Goal: Use online tool/utility: Utilize a website feature to perform a specific function

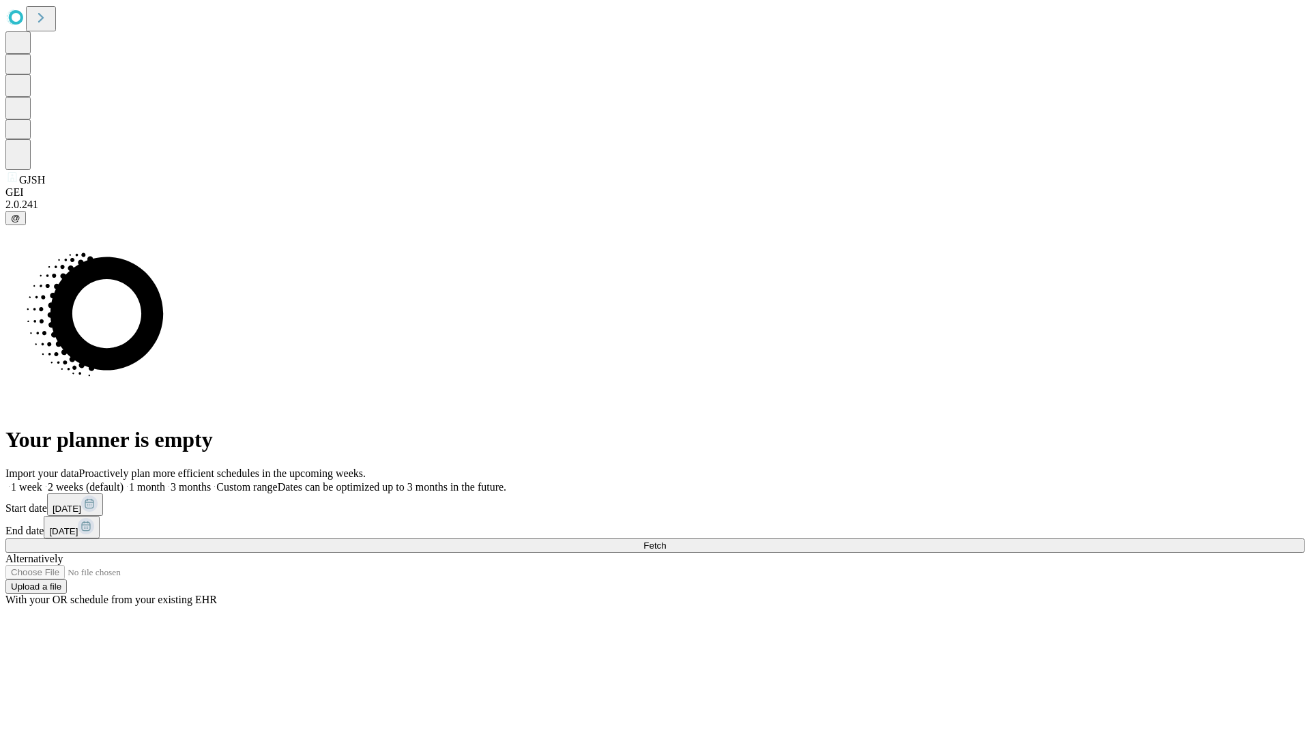
click at [666, 540] on span "Fetch" at bounding box center [654, 545] width 23 height 10
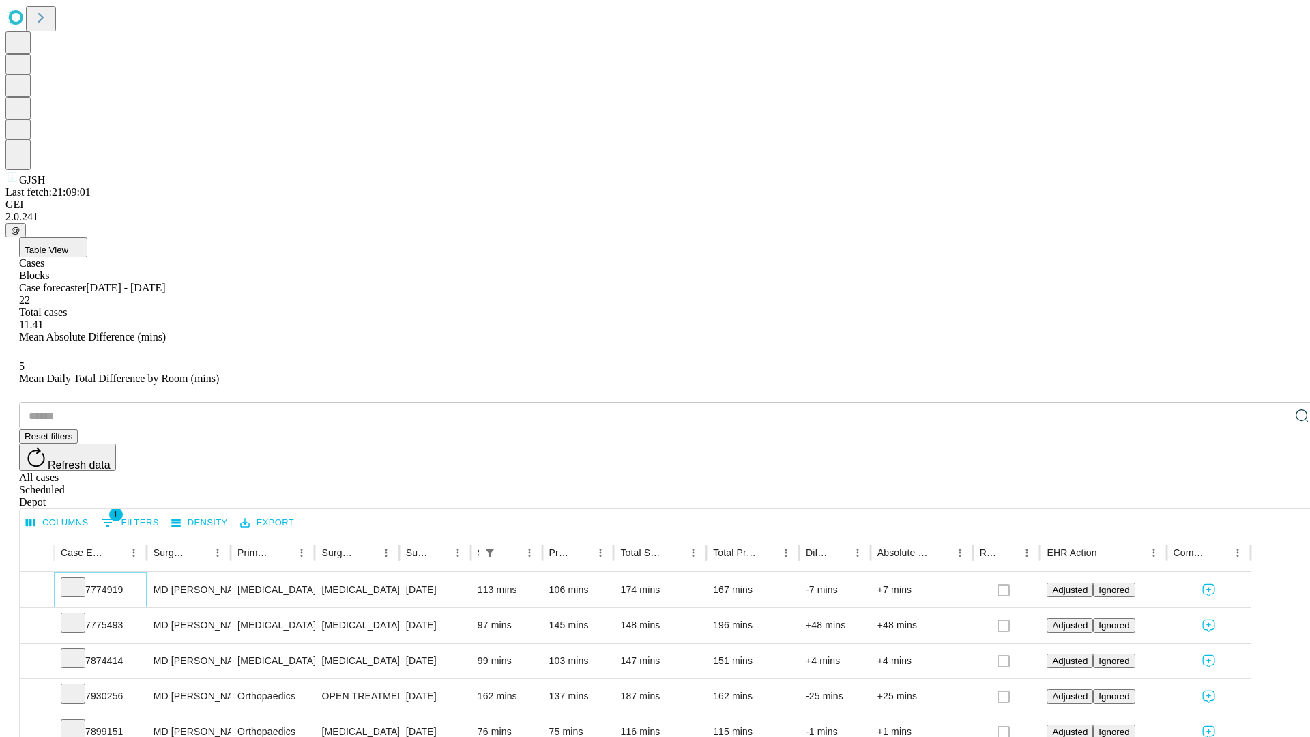
click at [80, 579] on icon at bounding box center [73, 586] width 14 height 14
